Goal: Information Seeking & Learning: Learn about a topic

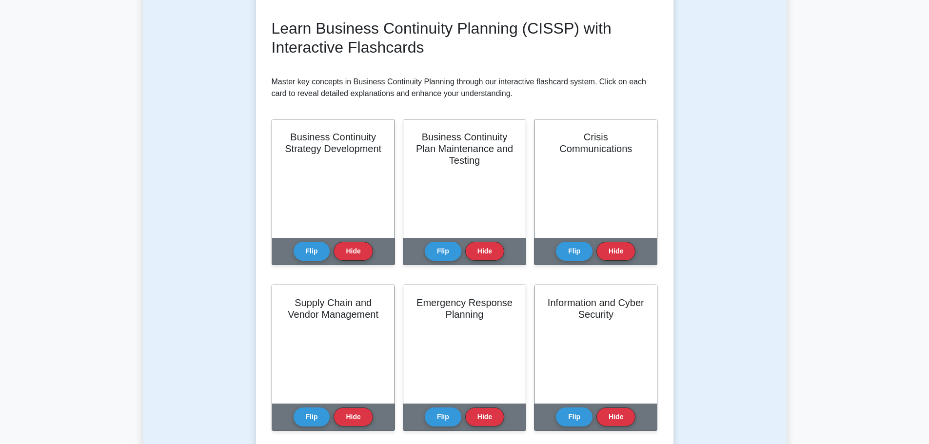
scroll to position [244, 0]
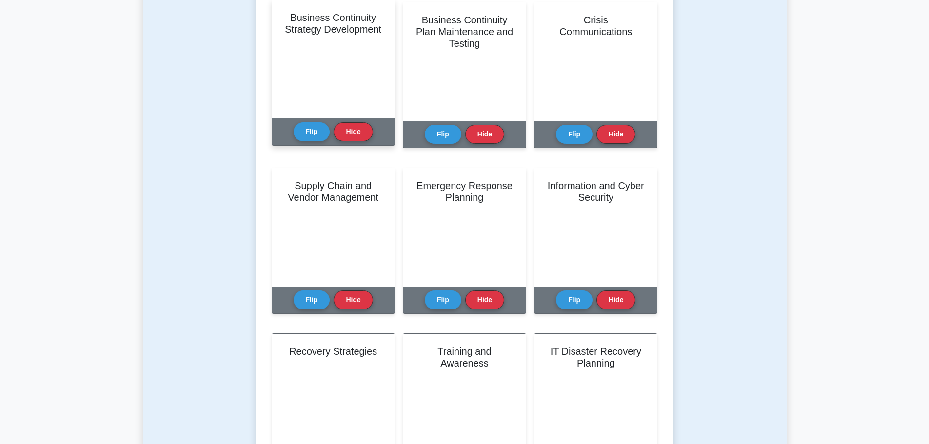
click at [331, 81] on div "Business Continuity Strategy Development" at bounding box center [333, 59] width 122 height 118
click at [312, 137] on button "Flip" at bounding box center [312, 131] width 37 height 19
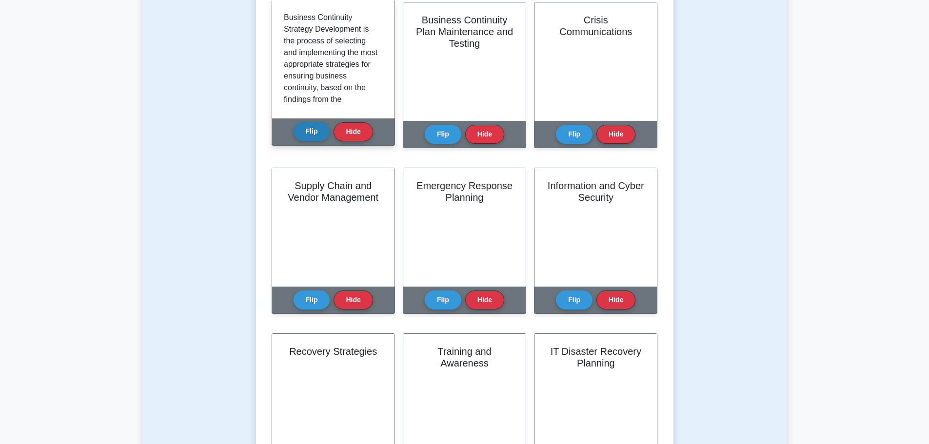
click at [312, 137] on button "Flip" at bounding box center [312, 131] width 37 height 19
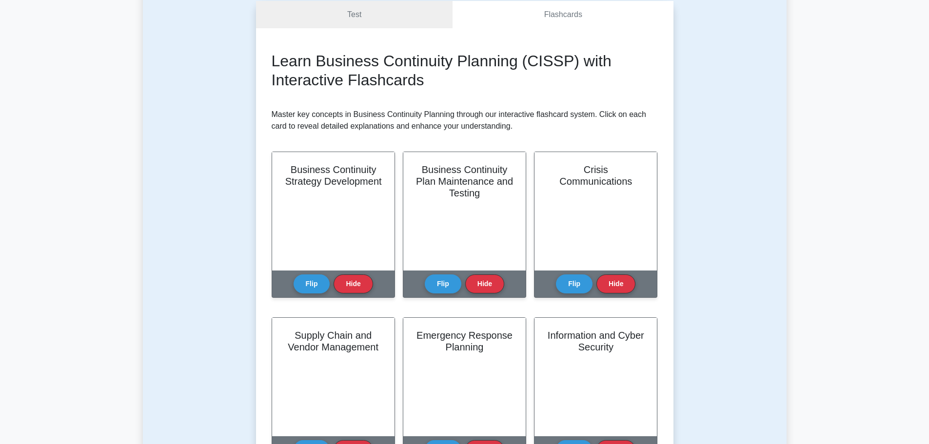
scroll to position [0, 0]
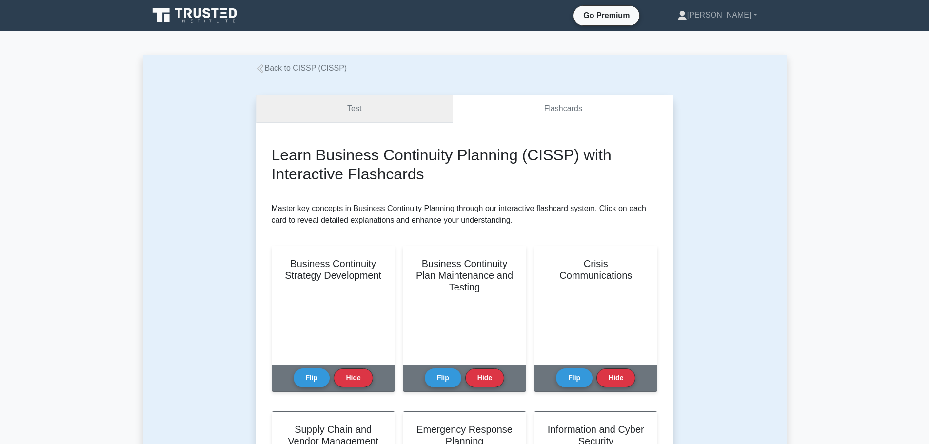
click at [361, 119] on link "Test" at bounding box center [354, 109] width 197 height 28
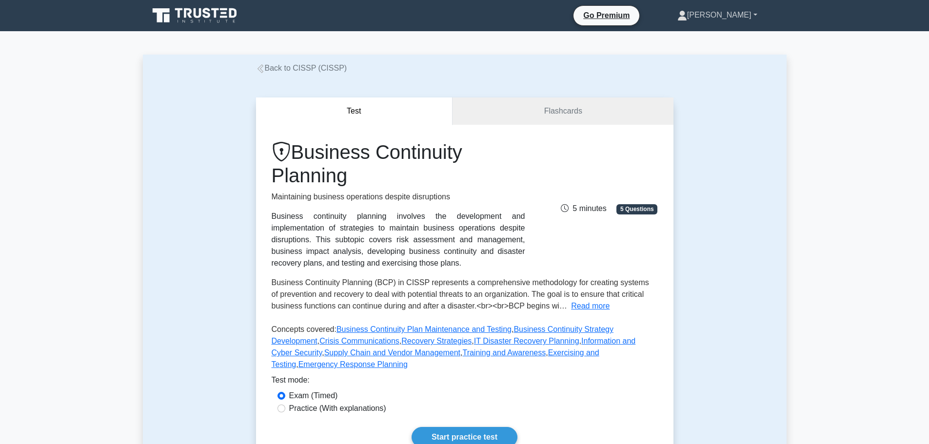
click at [732, 16] on link "[PERSON_NAME]" at bounding box center [717, 15] width 127 height 20
click at [705, 36] on link "Profile" at bounding box center [692, 38] width 77 height 16
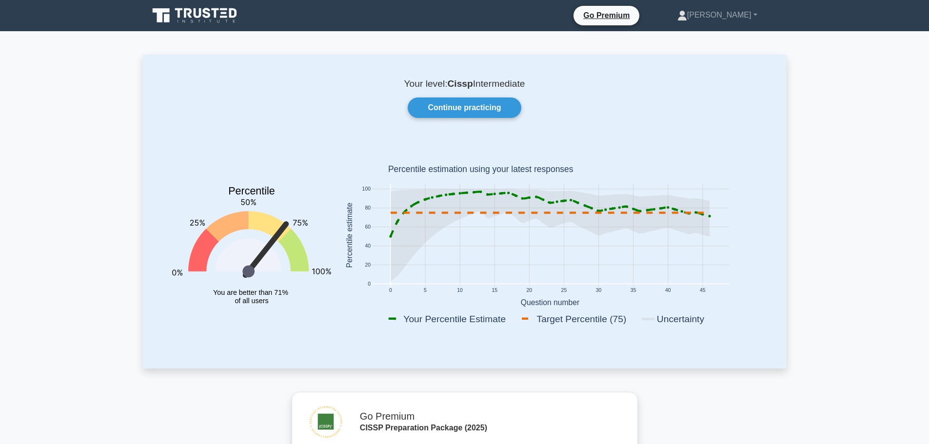
click at [231, 16] on icon at bounding box center [234, 13] width 8 height 10
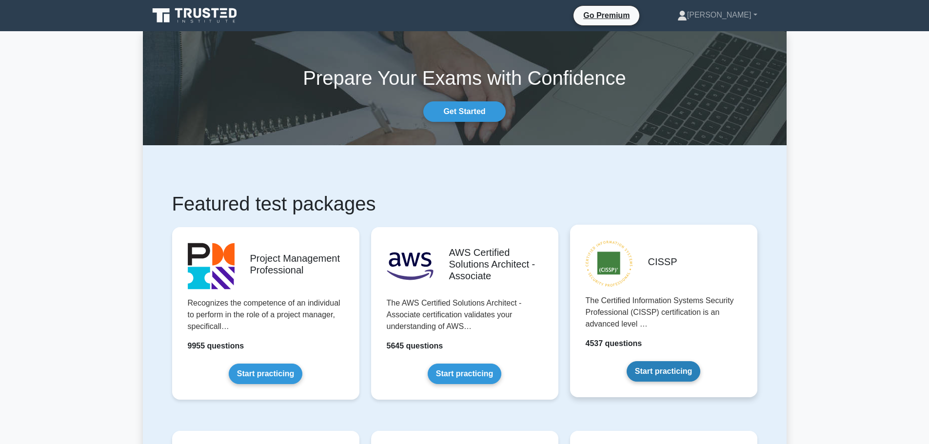
click at [662, 361] on link "Start practicing" at bounding box center [663, 371] width 74 height 20
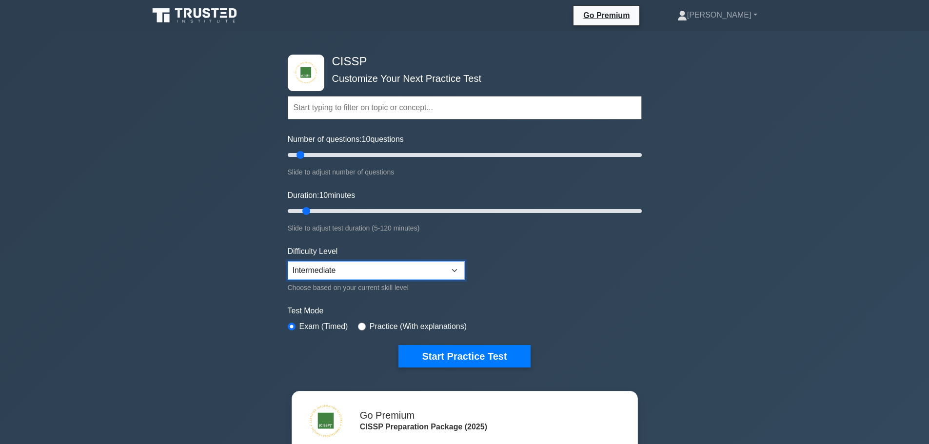
click at [395, 276] on select "Beginner Intermediate Expert" at bounding box center [376, 270] width 177 height 19
click at [396, 276] on select "Beginner Intermediate Expert" at bounding box center [376, 270] width 177 height 19
click at [510, 342] on form "Topics Security and Risk Management Asset Security Security Architecture and En…" at bounding box center [465, 216] width 354 height 301
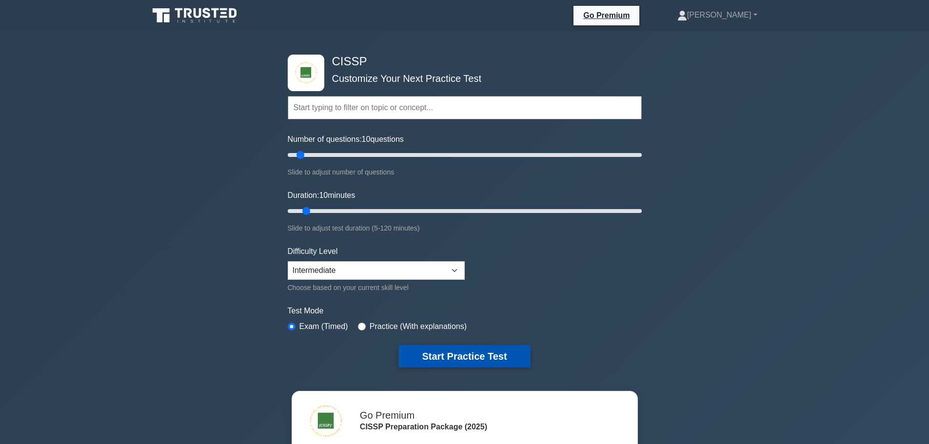
click at [510, 350] on button "Start Practice Test" at bounding box center [464, 356] width 132 height 22
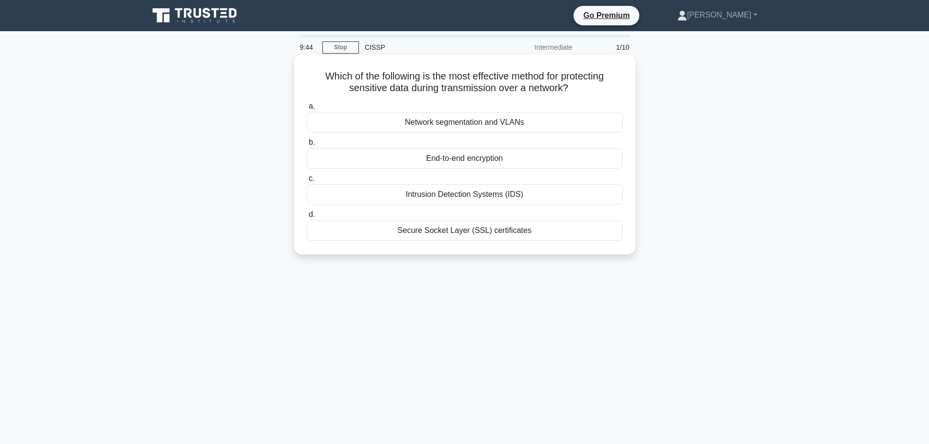
click at [466, 160] on div "End-to-end encryption" at bounding box center [465, 158] width 316 height 20
click at [307, 146] on input "b. End-to-end encryption" at bounding box center [307, 142] width 0 height 6
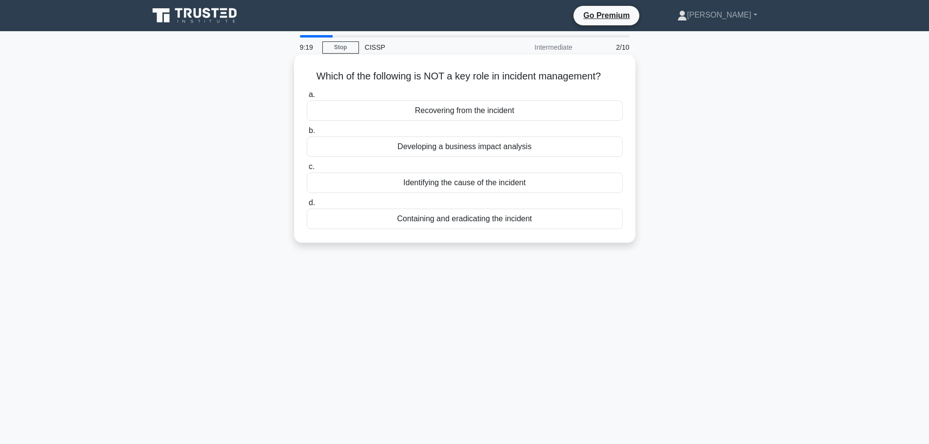
click at [543, 151] on div "Developing a business impact analysis" at bounding box center [465, 147] width 316 height 20
click at [307, 134] on input "b. Developing a business impact analysis" at bounding box center [307, 131] width 0 height 6
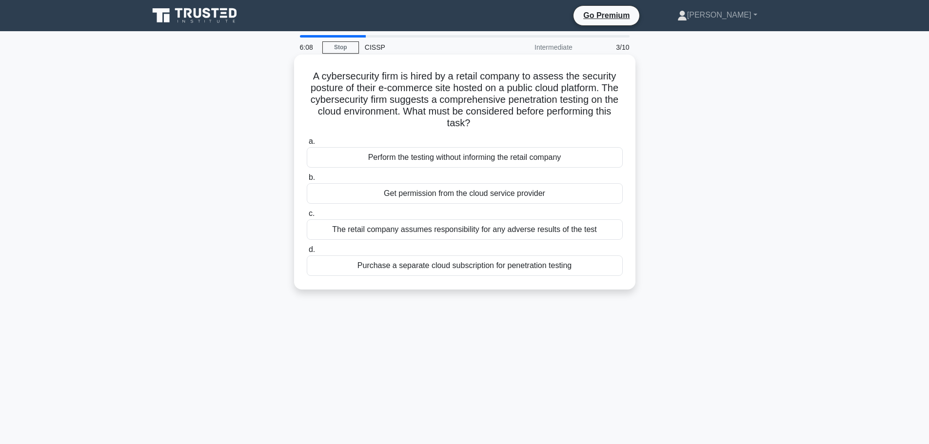
click at [523, 194] on div "Get permission from the cloud service provider" at bounding box center [465, 193] width 316 height 20
click at [307, 181] on input "b. Get permission from the cloud service provider" at bounding box center [307, 178] width 0 height 6
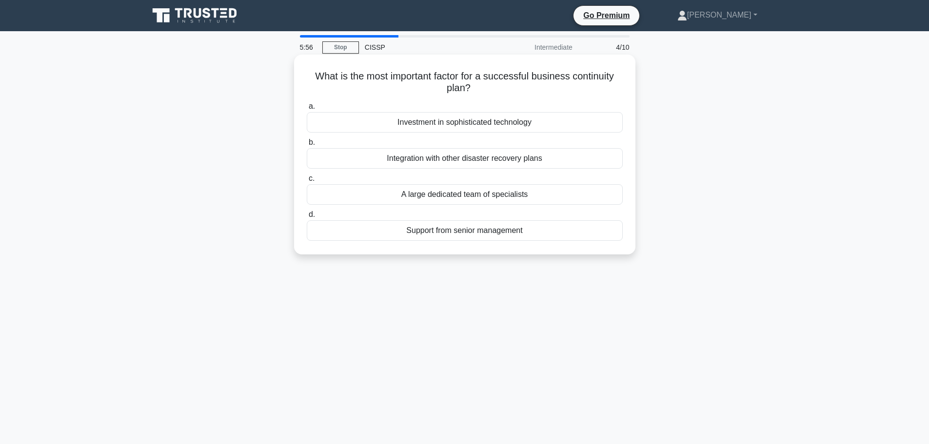
click at [543, 228] on div "Support from senior management" at bounding box center [465, 230] width 316 height 20
click at [307, 218] on input "d. Support from senior management" at bounding box center [307, 215] width 0 height 6
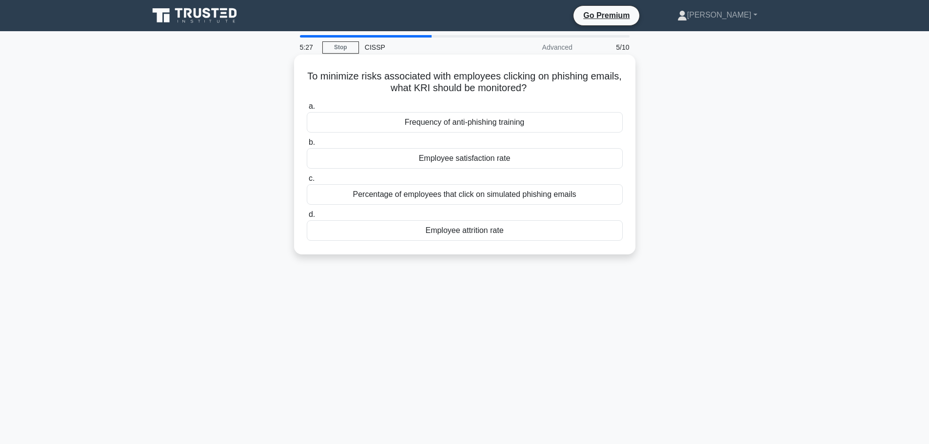
click at [552, 194] on div "Percentage of employees that click on simulated phishing emails" at bounding box center [465, 194] width 316 height 20
click at [307, 182] on input "c. Percentage of employees that click on simulated phishing emails" at bounding box center [307, 179] width 0 height 6
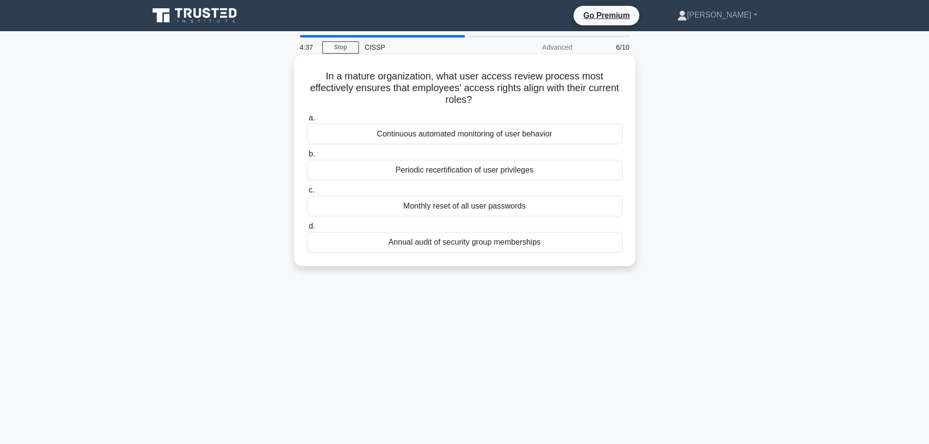
click at [484, 167] on div "Periodic recertification of user privileges" at bounding box center [465, 170] width 316 height 20
click at [307, 157] on input "b. Periodic recertification of user privileges" at bounding box center [307, 154] width 0 height 6
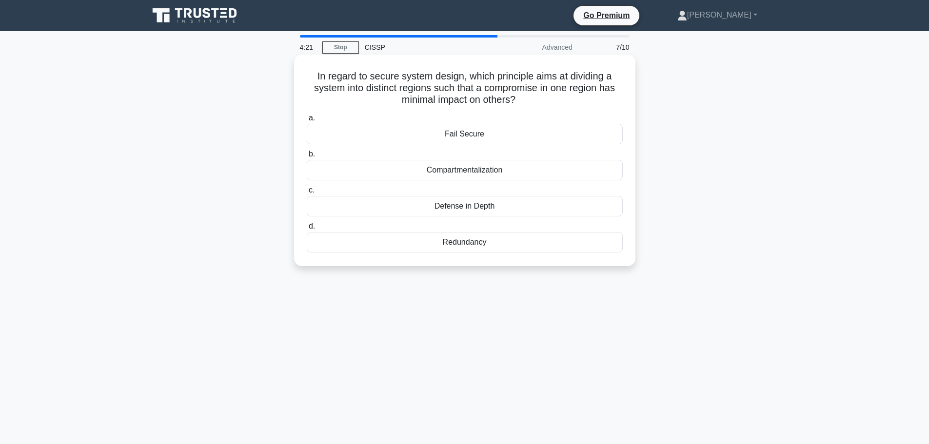
click at [492, 168] on div "Compartmentalization" at bounding box center [465, 170] width 316 height 20
click at [307, 157] on input "b. Compartmentalization" at bounding box center [307, 154] width 0 height 6
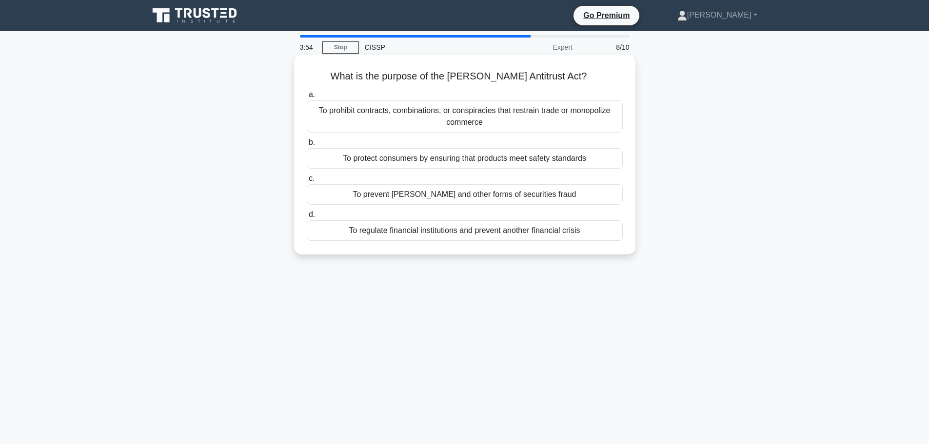
click at [526, 125] on div "To prohibit contracts, combinations, or conspiracies that restrain trade or mon…" at bounding box center [465, 116] width 316 height 32
click at [307, 98] on input "a. To prohibit contracts, combinations, or conspiracies that restrain trade or …" at bounding box center [307, 95] width 0 height 6
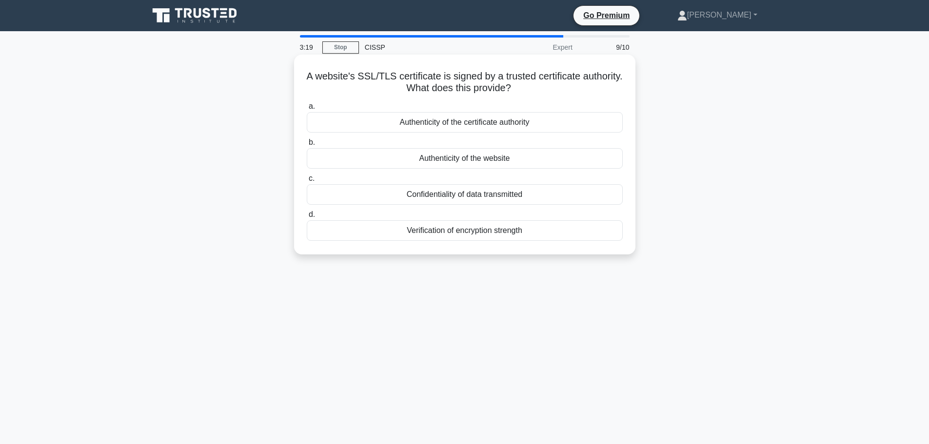
click at [478, 156] on div "Authenticity of the website" at bounding box center [465, 158] width 316 height 20
click at [307, 146] on input "b. Authenticity of the website" at bounding box center [307, 142] width 0 height 6
click at [513, 234] on div "Shorter key lengths for equivalent security" at bounding box center [465, 230] width 316 height 20
click at [307, 218] on input "d. Shorter key lengths for equivalent security" at bounding box center [307, 215] width 0 height 6
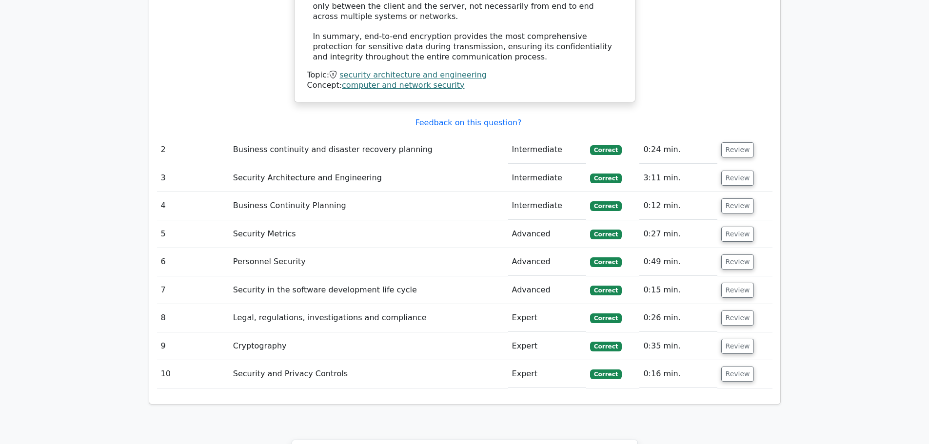
scroll to position [1365, 0]
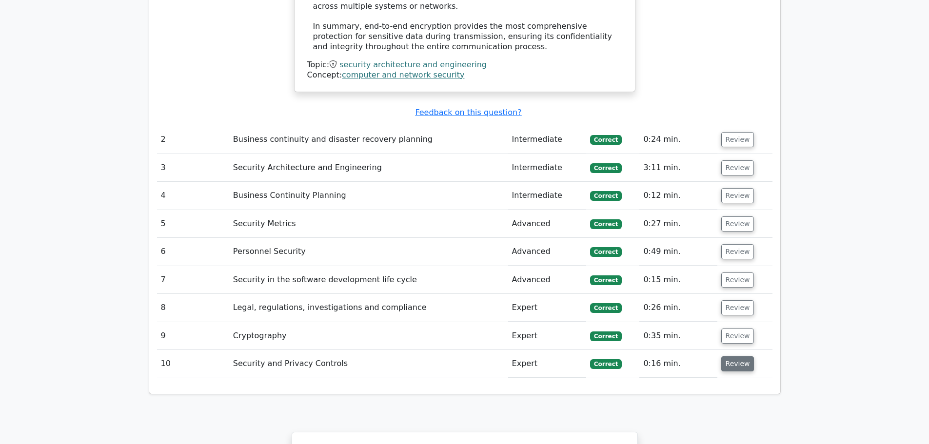
click at [730, 356] on button "Review" at bounding box center [737, 363] width 33 height 15
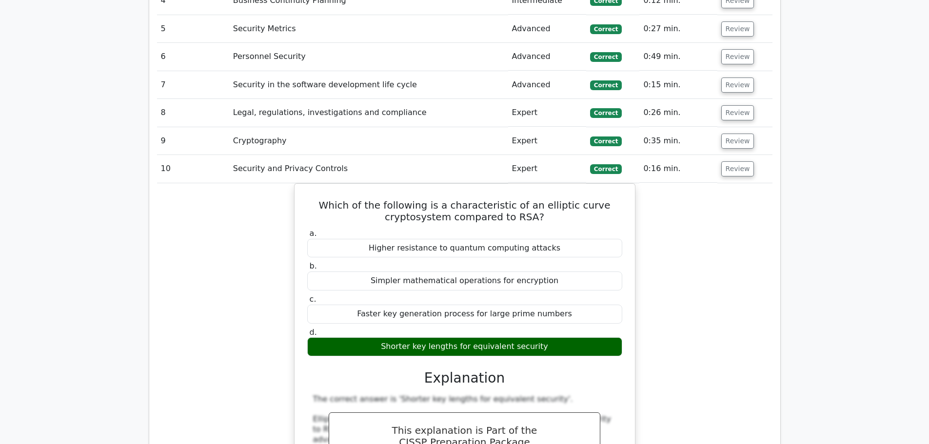
scroll to position [1511, 0]
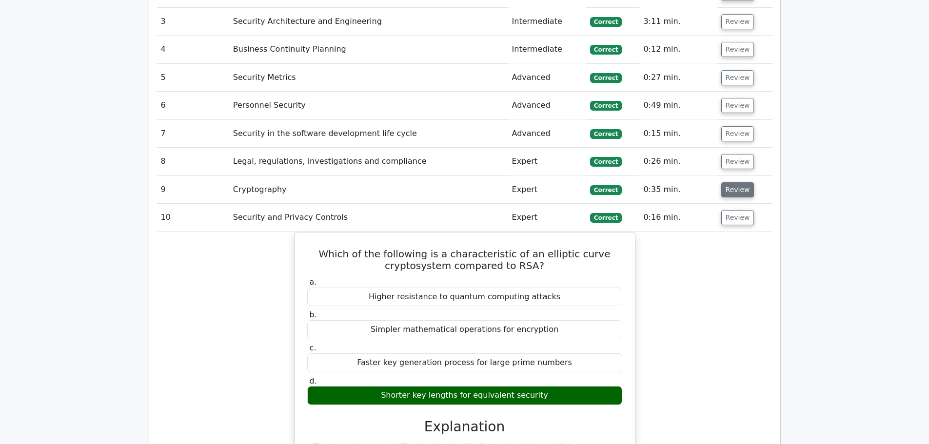
click at [721, 182] on button "Review" at bounding box center [737, 189] width 33 height 15
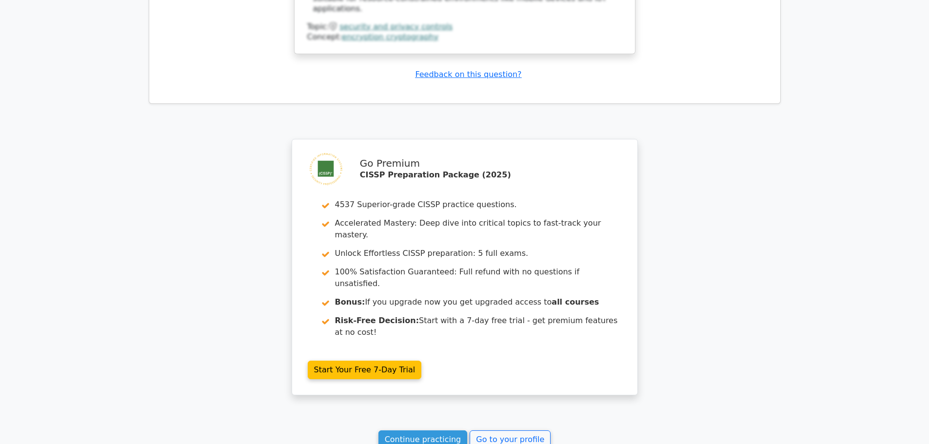
scroll to position [2633, 0]
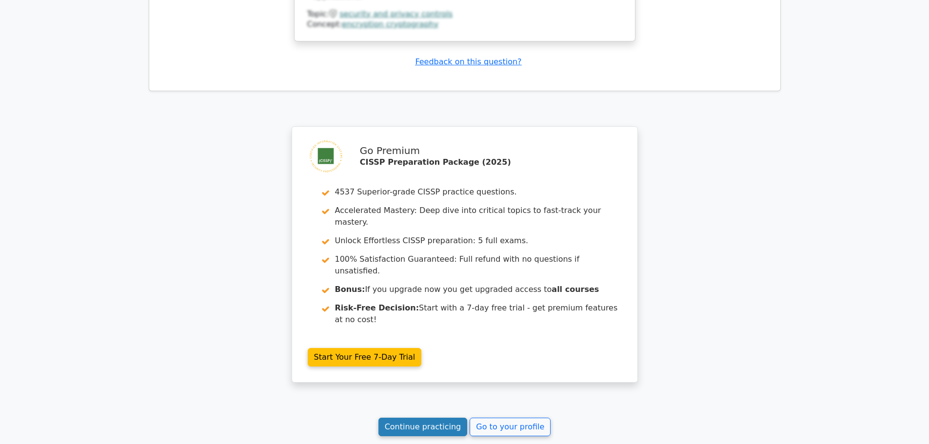
click at [430, 418] on link "Continue practicing" at bounding box center [422, 427] width 89 height 19
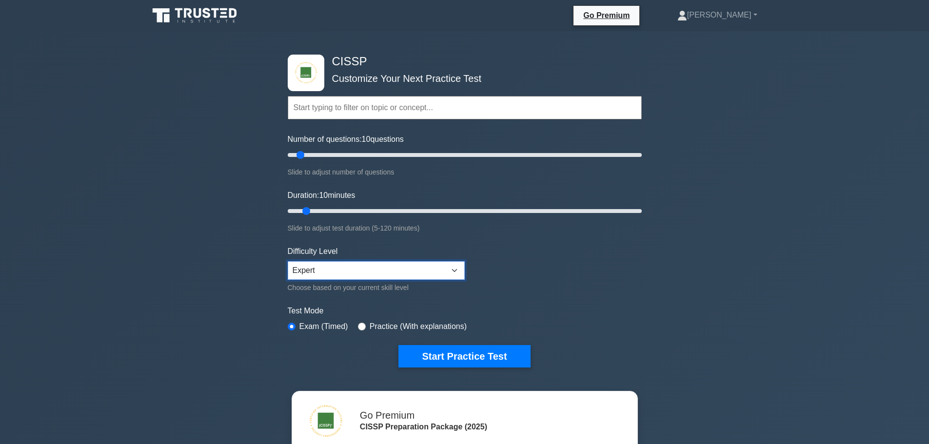
click at [405, 264] on select "Beginner Intermediate Expert" at bounding box center [376, 270] width 177 height 19
click at [288, 261] on select "Beginner Intermediate Expert" at bounding box center [376, 270] width 177 height 19
click at [486, 350] on button "Start Practice Test" at bounding box center [464, 356] width 132 height 22
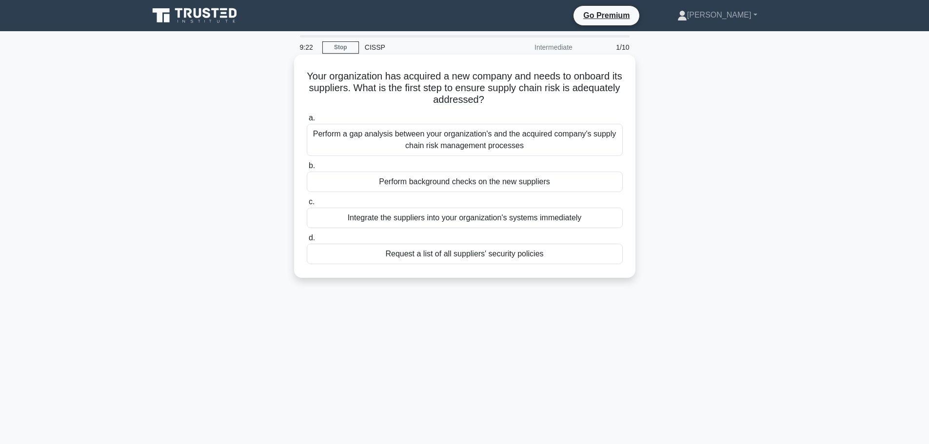
click at [400, 149] on div "Perform a gap analysis between your organization's and the acquired company's s…" at bounding box center [465, 140] width 316 height 32
click at [307, 121] on input "a. Perform a gap analysis between your organization's and the acquired company'…" at bounding box center [307, 118] width 0 height 6
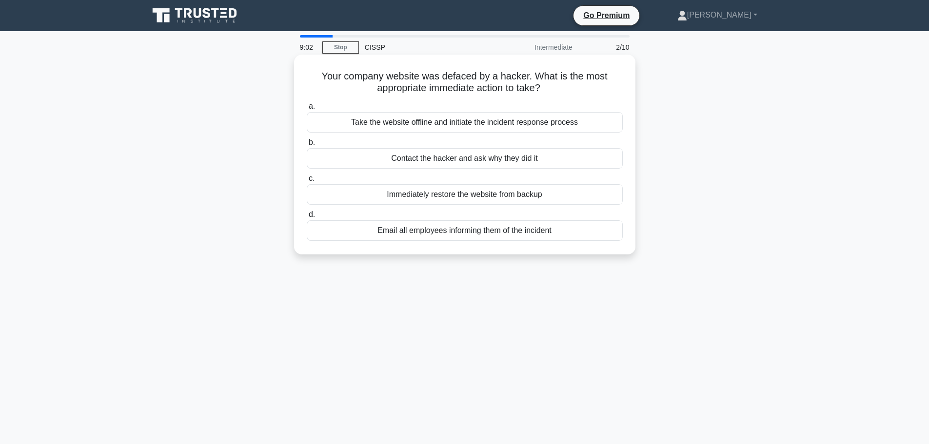
click at [491, 124] on div "Take the website offline and initiate the incident response process" at bounding box center [465, 122] width 316 height 20
click at [307, 110] on input "a. Take the website offline and initiate the incident response process" at bounding box center [307, 106] width 0 height 6
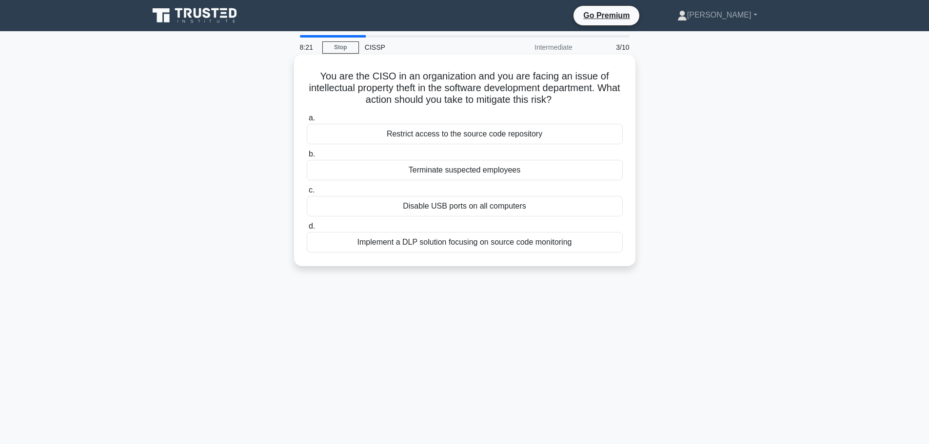
click at [419, 245] on div "Implement a DLP solution focusing on source code monitoring" at bounding box center [465, 242] width 316 height 20
click at [307, 230] on input "d. Implement a DLP solution focusing on source code monitoring" at bounding box center [307, 226] width 0 height 6
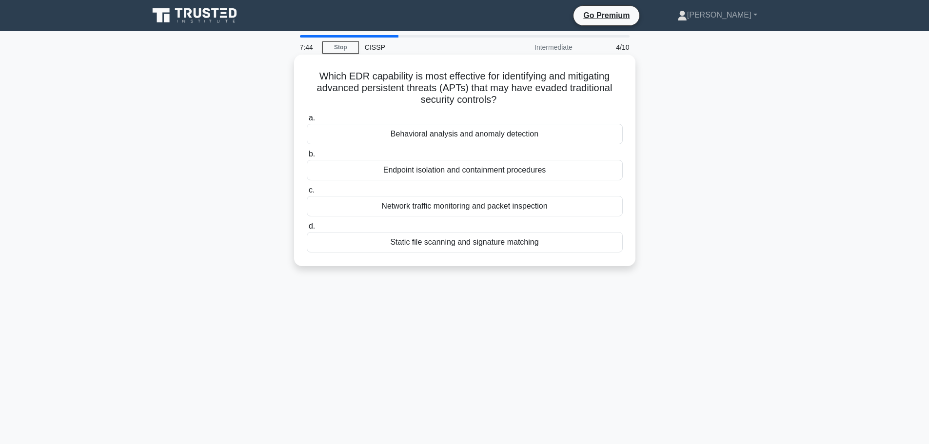
click at [458, 134] on div "Behavioral analysis and anomaly detection" at bounding box center [465, 134] width 316 height 20
click at [307, 121] on input "a. Behavioral analysis and anomaly detection" at bounding box center [307, 118] width 0 height 6
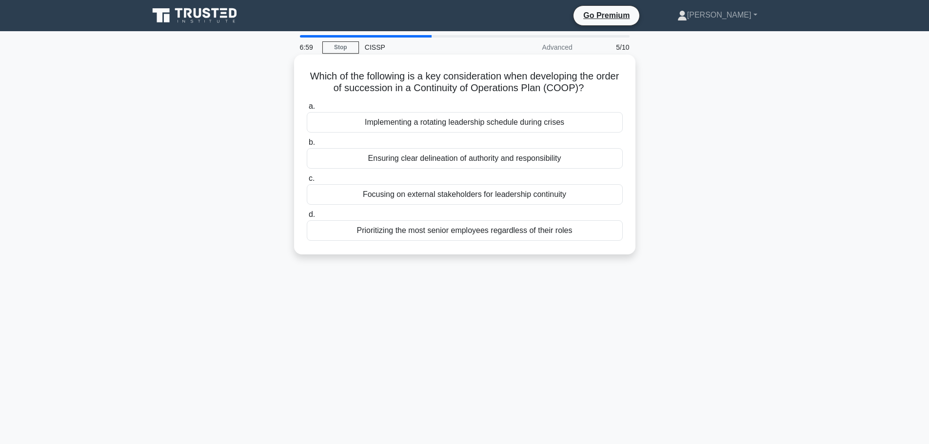
click at [482, 232] on div "Prioritizing the most senior employees regardless of their roles" at bounding box center [465, 230] width 316 height 20
click at [307, 218] on input "d. Prioritizing the most senior employees regardless of their roles" at bounding box center [307, 215] width 0 height 6
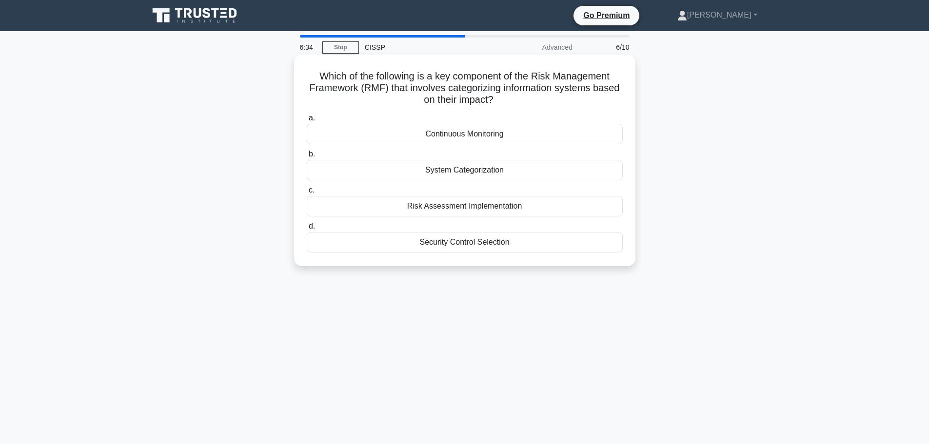
click at [527, 205] on div "Risk Assessment Implementation" at bounding box center [465, 206] width 316 height 20
click at [307, 194] on input "c. Risk Assessment Implementation" at bounding box center [307, 190] width 0 height 6
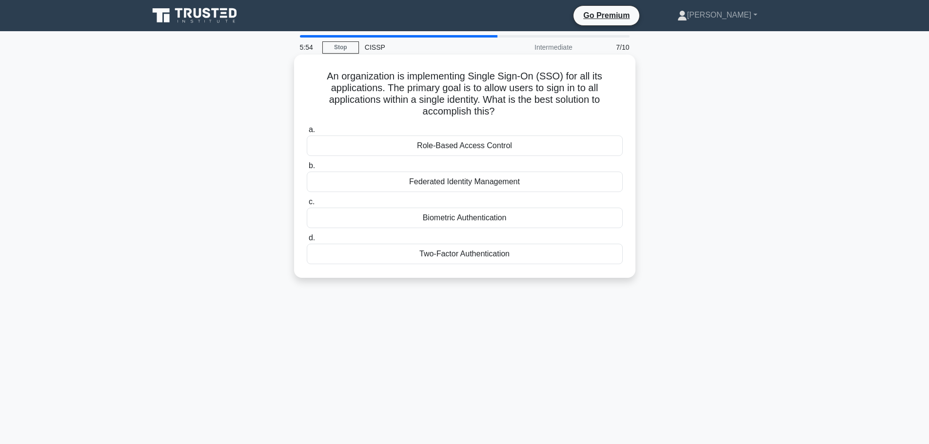
click at [492, 182] on div "Federated Identity Management" at bounding box center [465, 182] width 316 height 20
click at [307, 169] on input "b. Federated Identity Management" at bounding box center [307, 166] width 0 height 6
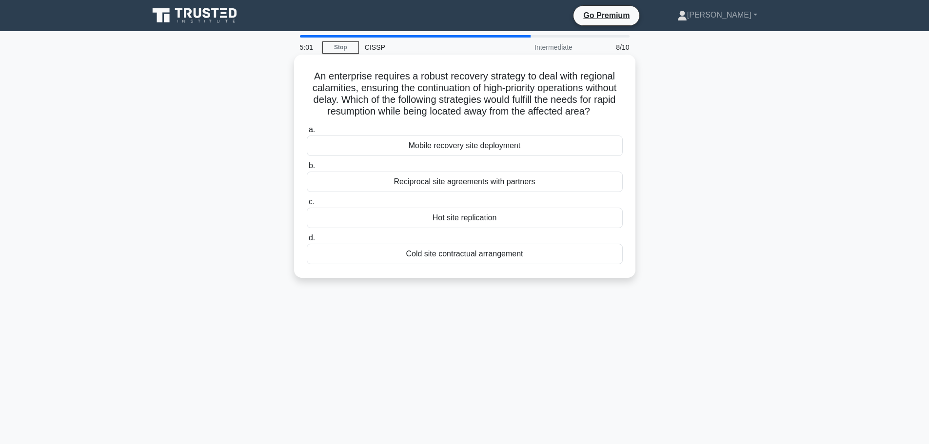
click at [526, 192] on div "Reciprocal site agreements with partners" at bounding box center [465, 182] width 316 height 20
click at [307, 169] on input "b. Reciprocal site agreements with partners" at bounding box center [307, 166] width 0 height 6
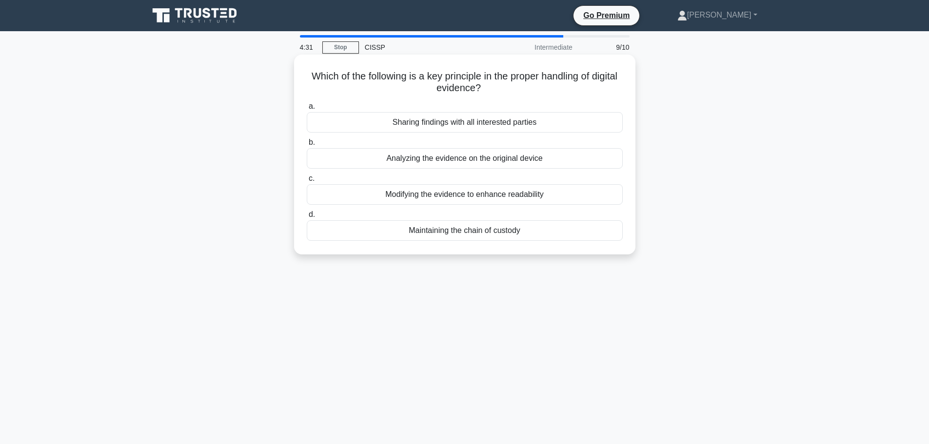
click at [524, 232] on div "Maintaining the chain of custody" at bounding box center [465, 230] width 316 height 20
click at [307, 218] on input "d. Maintaining the chain of custody" at bounding box center [307, 215] width 0 height 6
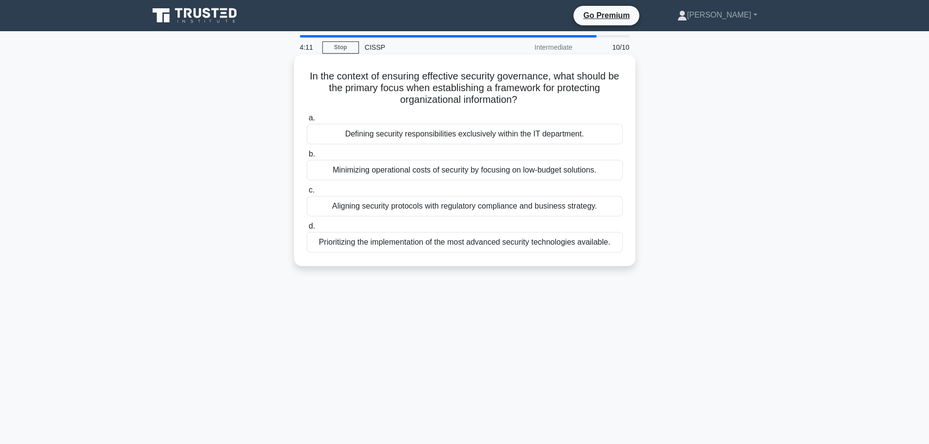
click at [483, 207] on div "Aligning security protocols with regulatory compliance and business strategy." at bounding box center [465, 206] width 316 height 20
click at [307, 194] on input "c. Aligning security protocols with regulatory compliance and business strategy." at bounding box center [307, 190] width 0 height 6
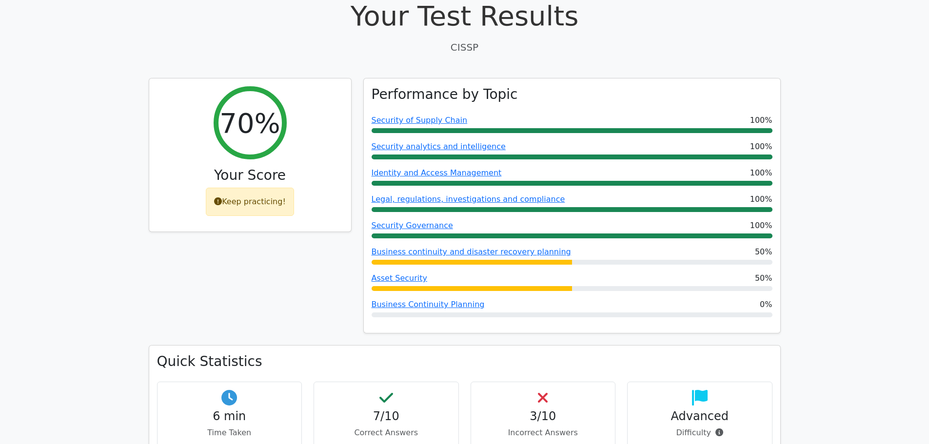
scroll to position [341, 0]
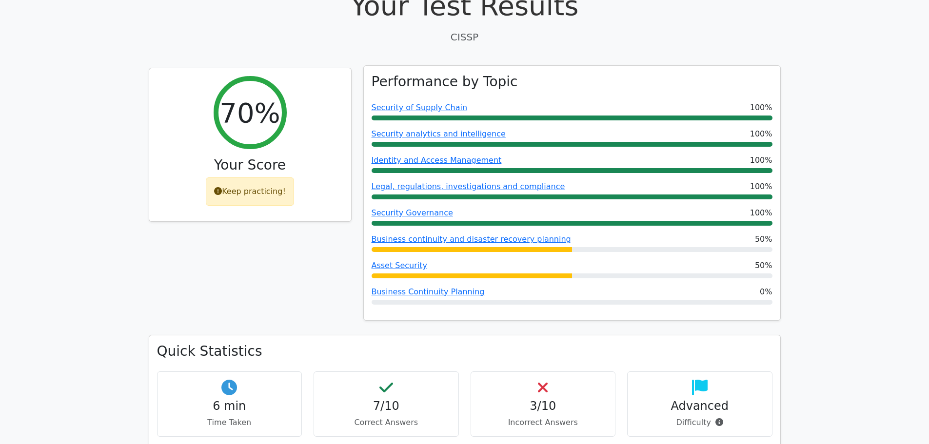
click at [613, 234] on div "Business continuity and disaster recovery planning 50%" at bounding box center [572, 240] width 401 height 12
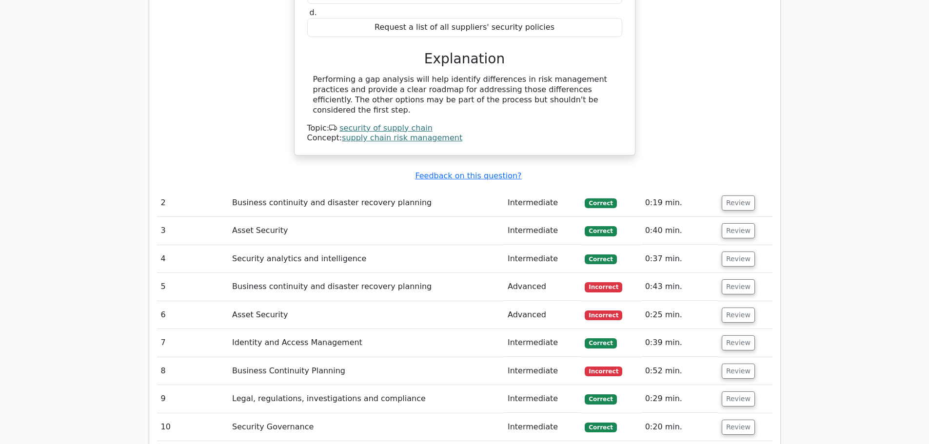
scroll to position [1073, 0]
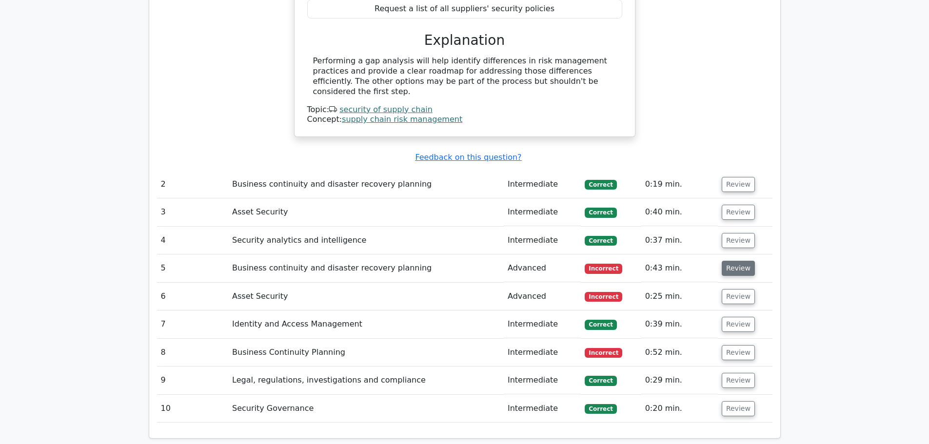
click at [731, 261] on button "Review" at bounding box center [738, 268] width 33 height 15
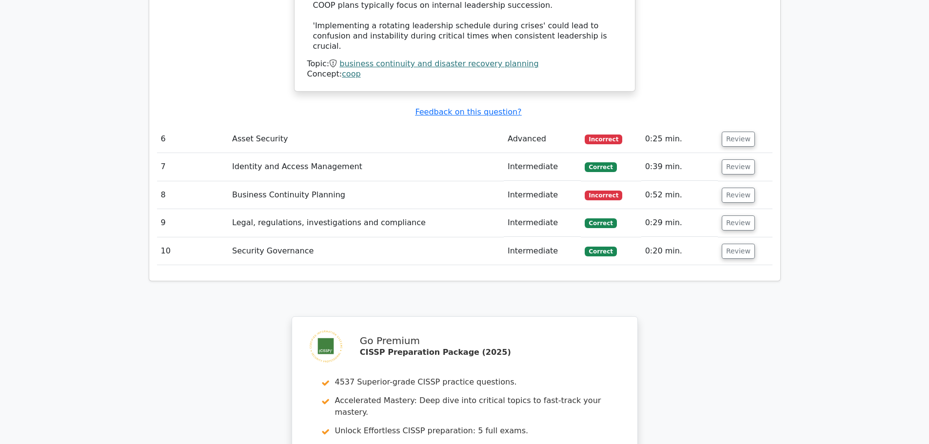
scroll to position [1804, 0]
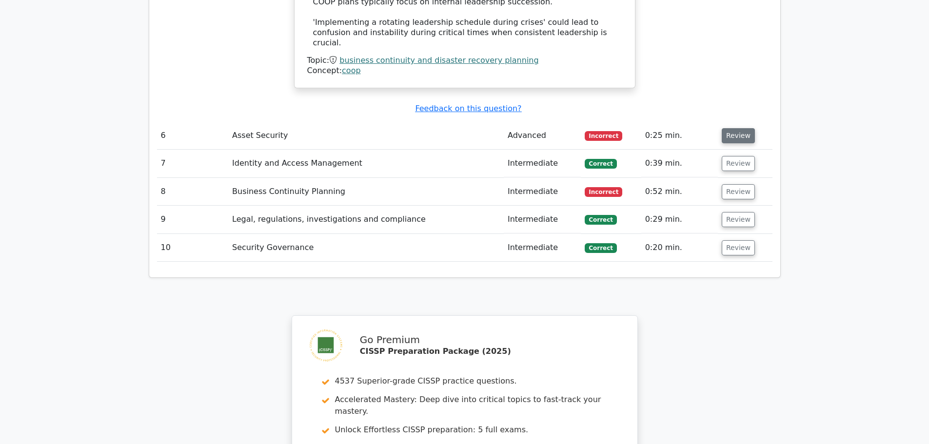
click at [737, 128] on button "Review" at bounding box center [738, 135] width 33 height 15
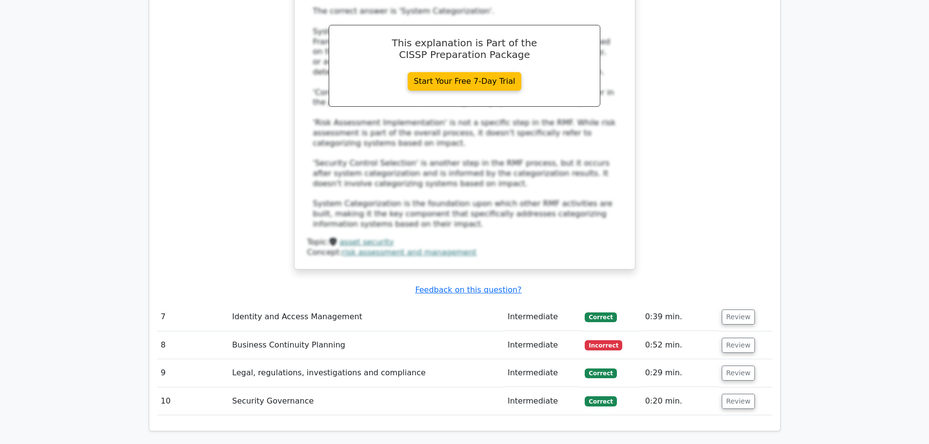
scroll to position [2194, 0]
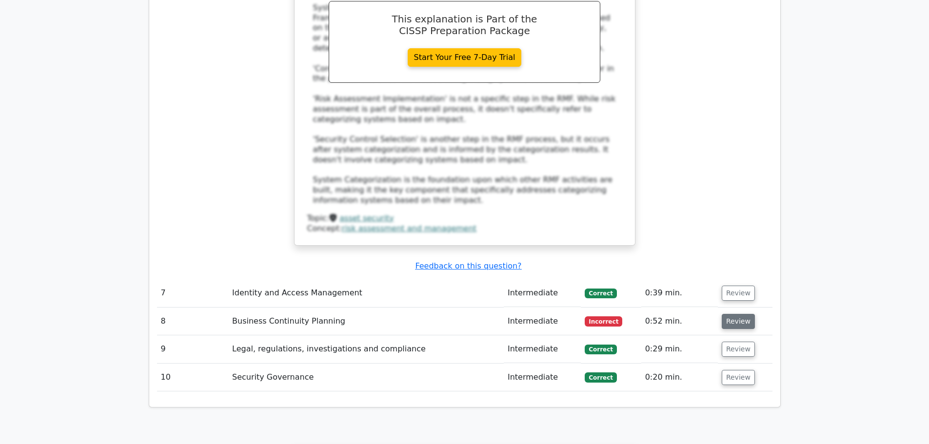
click at [743, 314] on button "Review" at bounding box center [738, 321] width 33 height 15
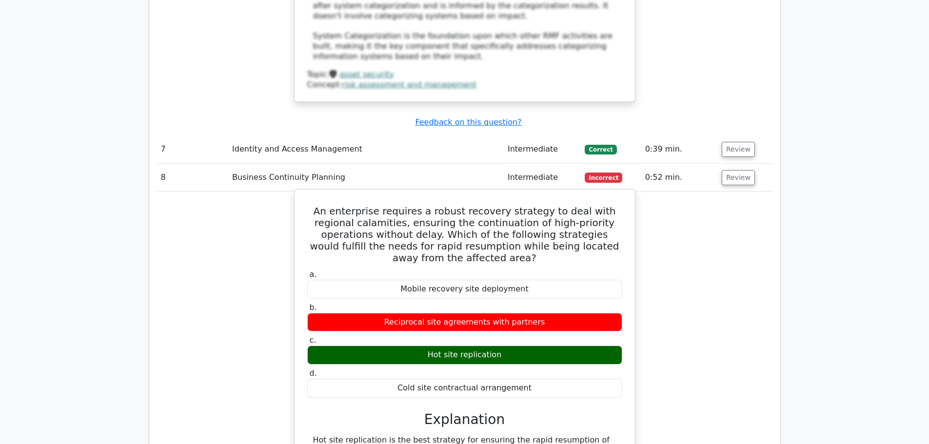
scroll to position [2389, 0]
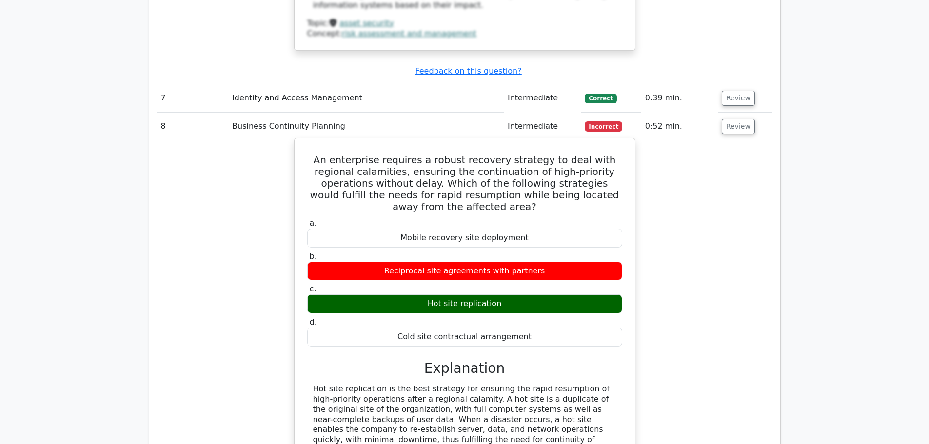
click at [505, 294] on div "Hot site replication" at bounding box center [464, 303] width 315 height 19
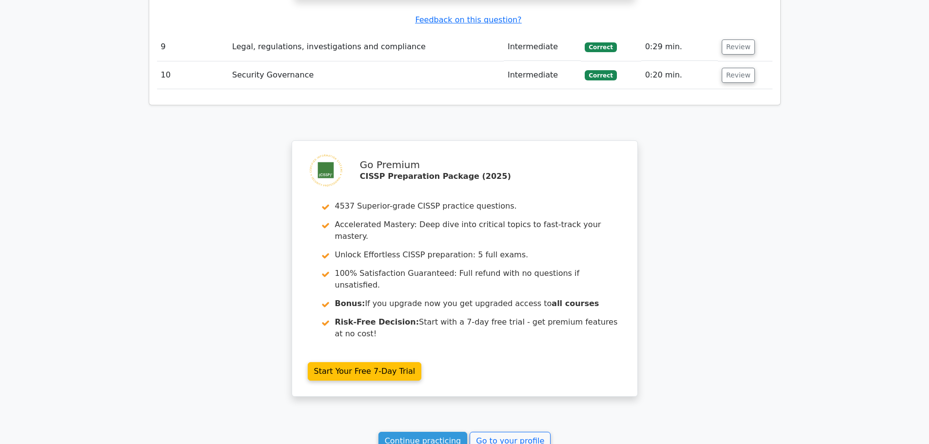
scroll to position [2999, 0]
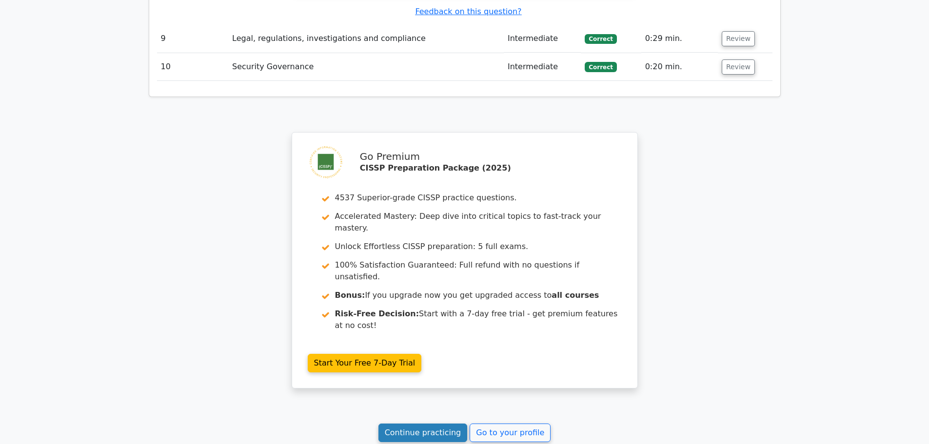
click at [396, 424] on link "Continue practicing" at bounding box center [422, 433] width 89 height 19
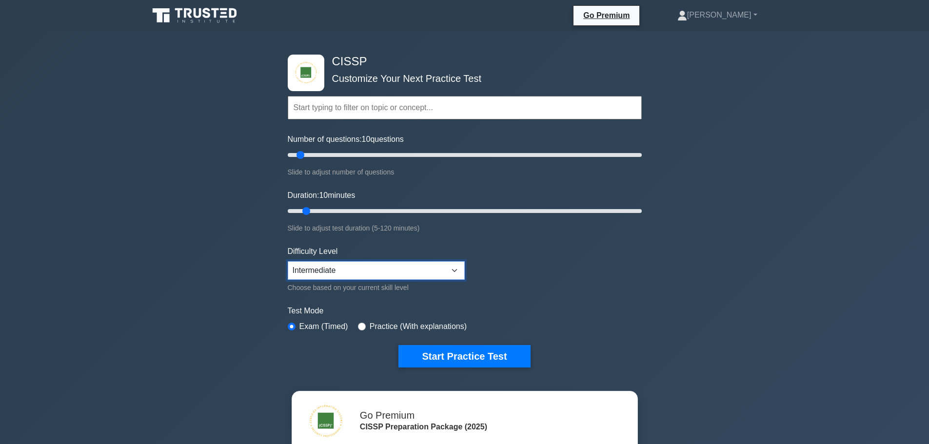
click at [399, 266] on select "Beginner Intermediate Expert" at bounding box center [376, 270] width 177 height 19
select select "expert"
click at [288, 261] on select "Beginner Intermediate Expert" at bounding box center [376, 270] width 177 height 19
